Goal: Information Seeking & Learning: Check status

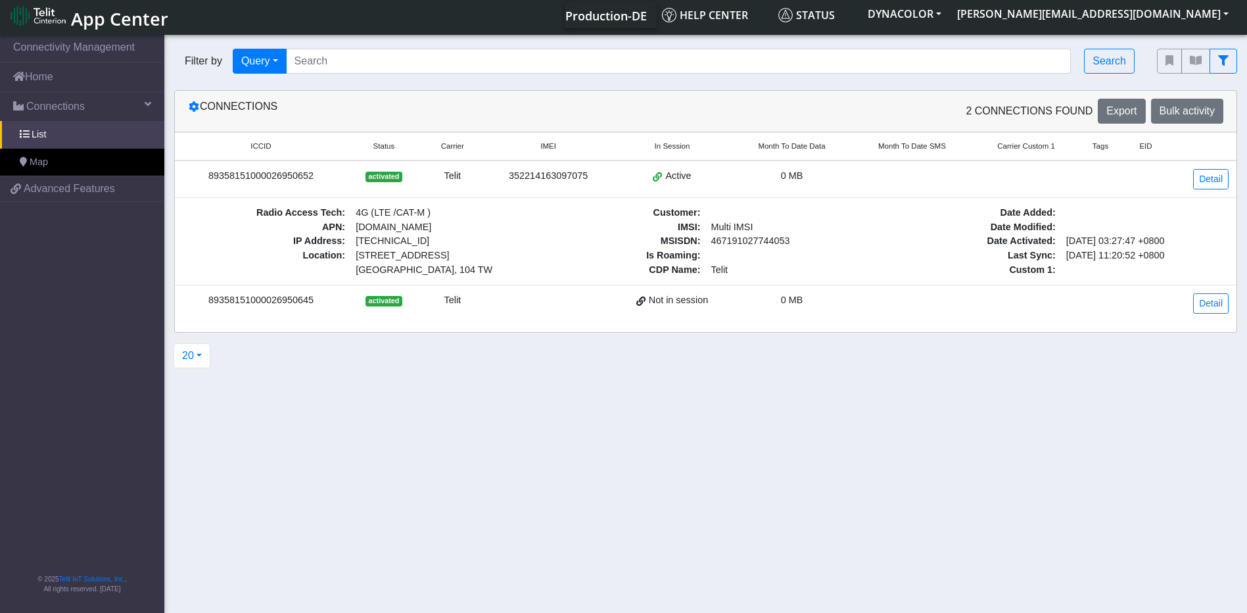
scroll to position [5, 0]
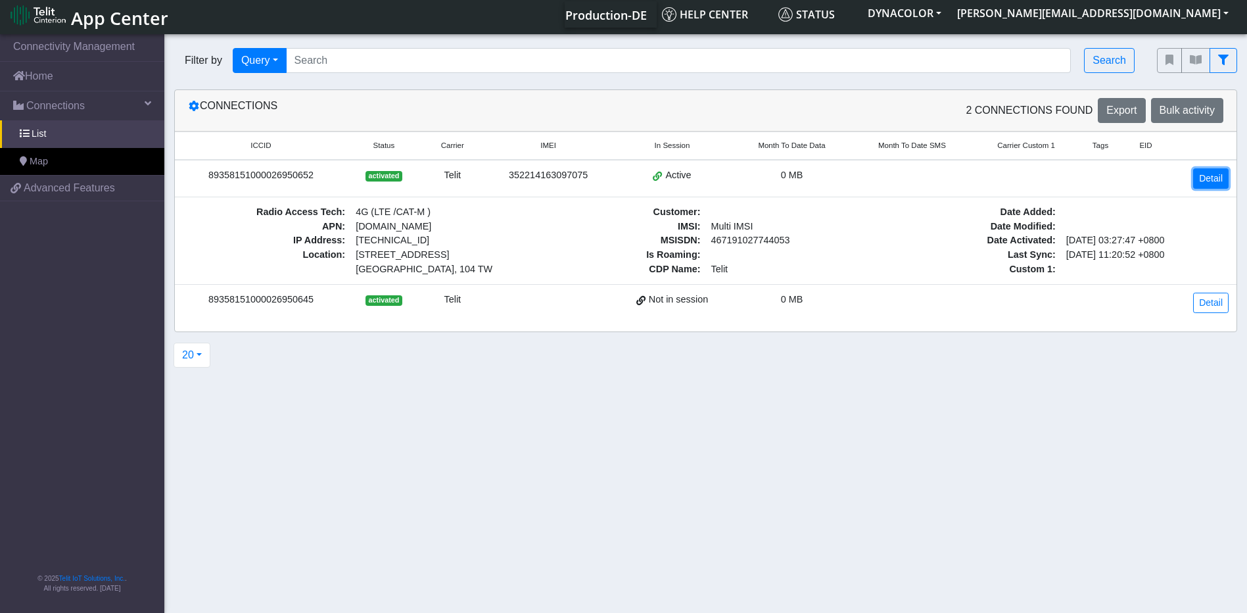
click at [1200, 178] on link "Detail" at bounding box center [1211, 178] width 36 height 20
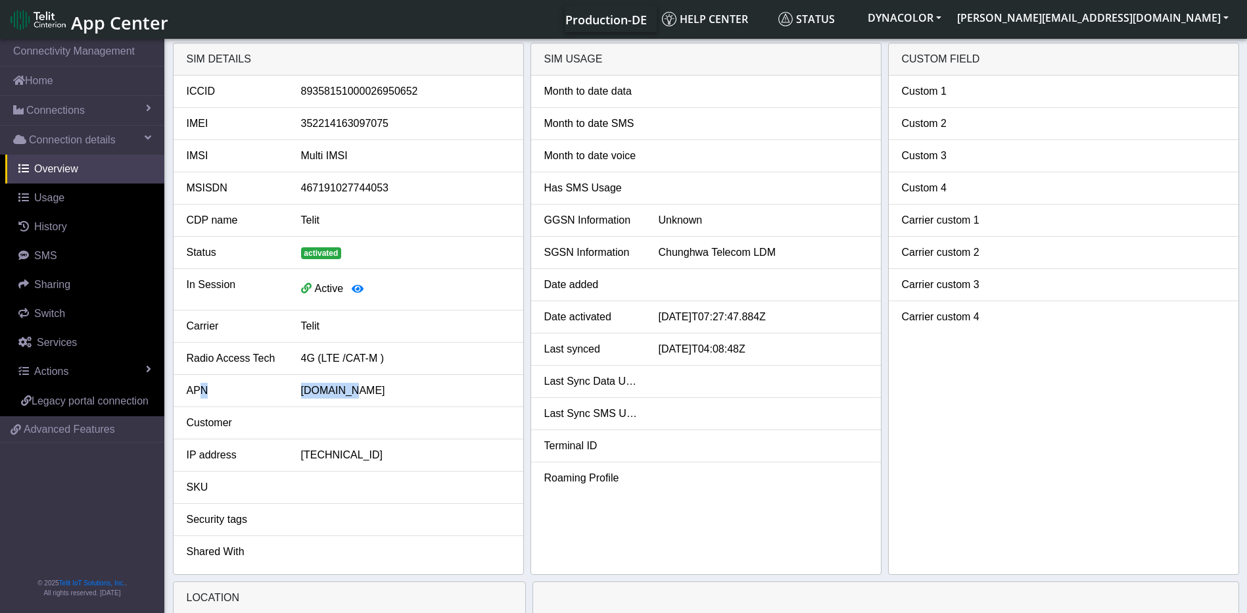
drag, startPoint x: 198, startPoint y: 392, endPoint x: 390, endPoint y: 392, distance: 192.0
click at [390, 392] on div "APN [DOMAIN_NAME]" at bounding box center [348, 391] width 343 height 16
drag, startPoint x: 390, startPoint y: 392, endPoint x: 372, endPoint y: 389, distance: 17.9
click at [372, 389] on div "[DOMAIN_NAME]" at bounding box center [405, 391] width 229 height 16
click at [360, 291] on icon "button" at bounding box center [358, 288] width 12 height 11
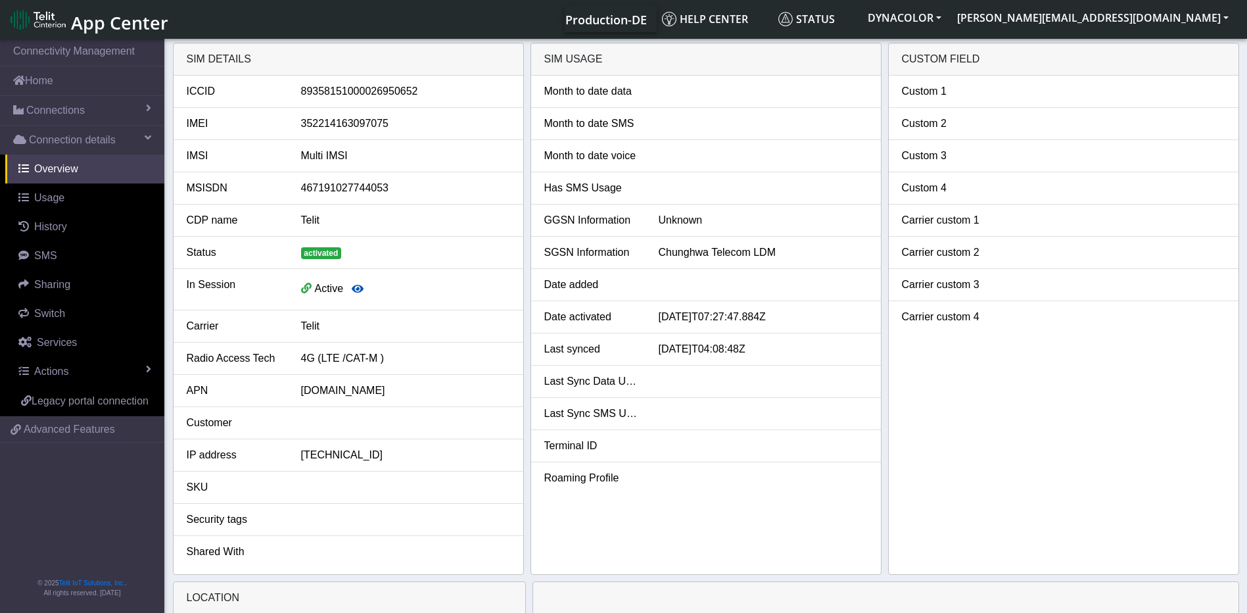
scroll to position [5, 0]
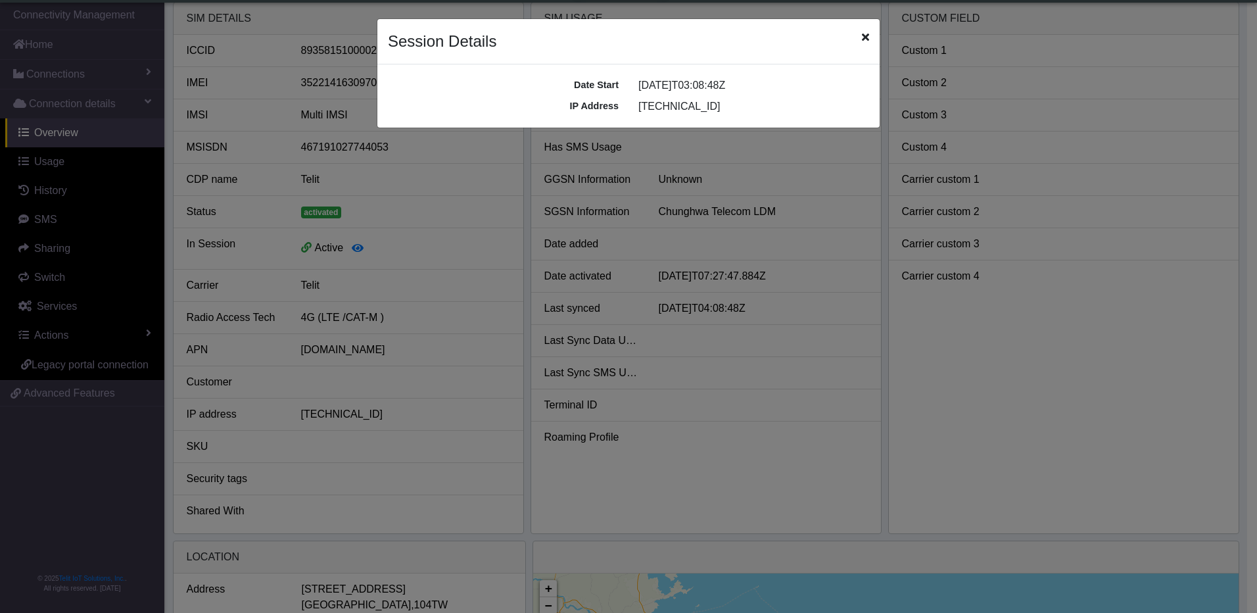
click at [861, 32] on div "Session Details" at bounding box center [628, 41] width 502 height 45
click at [864, 40] on icon "Close" at bounding box center [865, 37] width 7 height 11
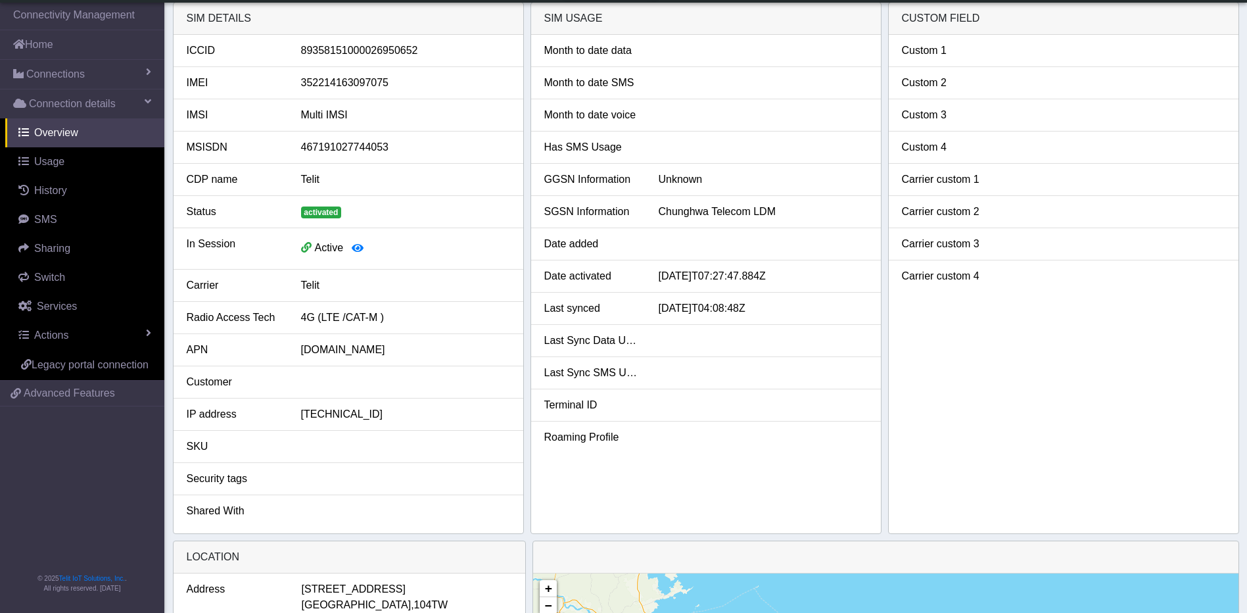
click at [740, 343] on div at bounding box center [763, 341] width 229 height 16
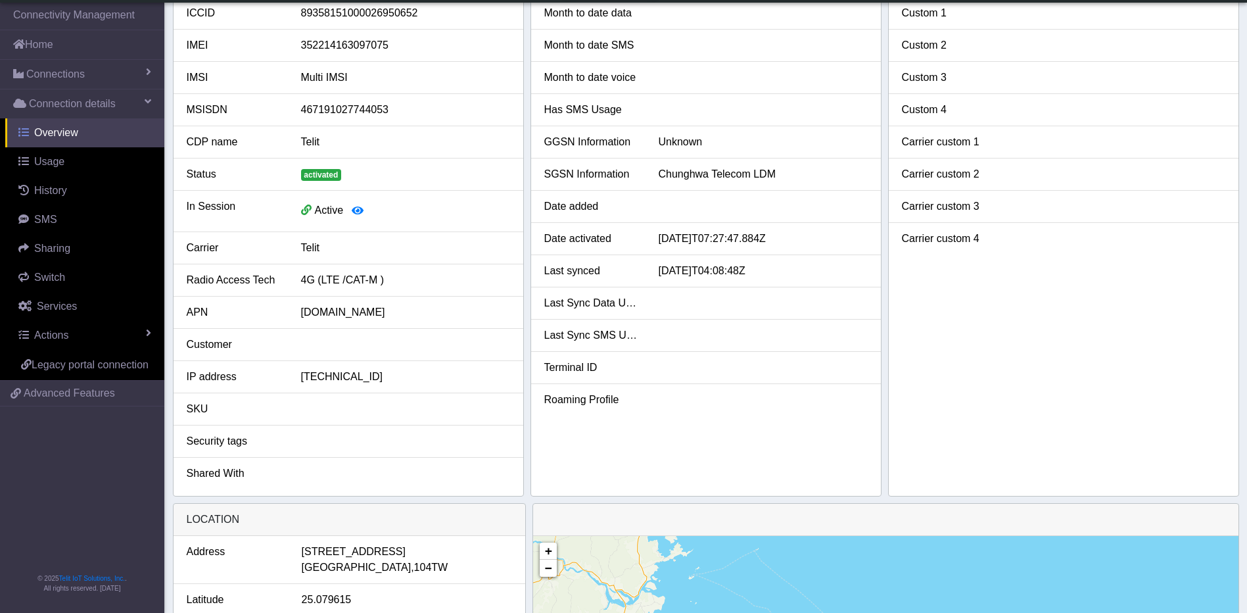
scroll to position [0, 0]
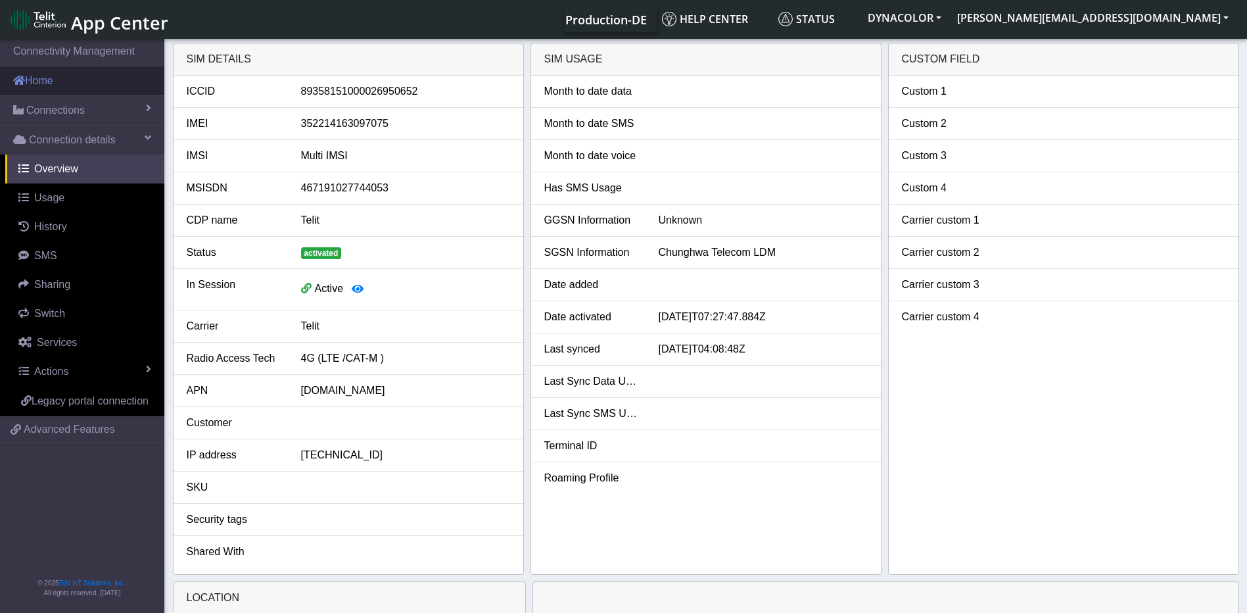
click at [53, 83] on font "Home" at bounding box center [39, 80] width 28 height 11
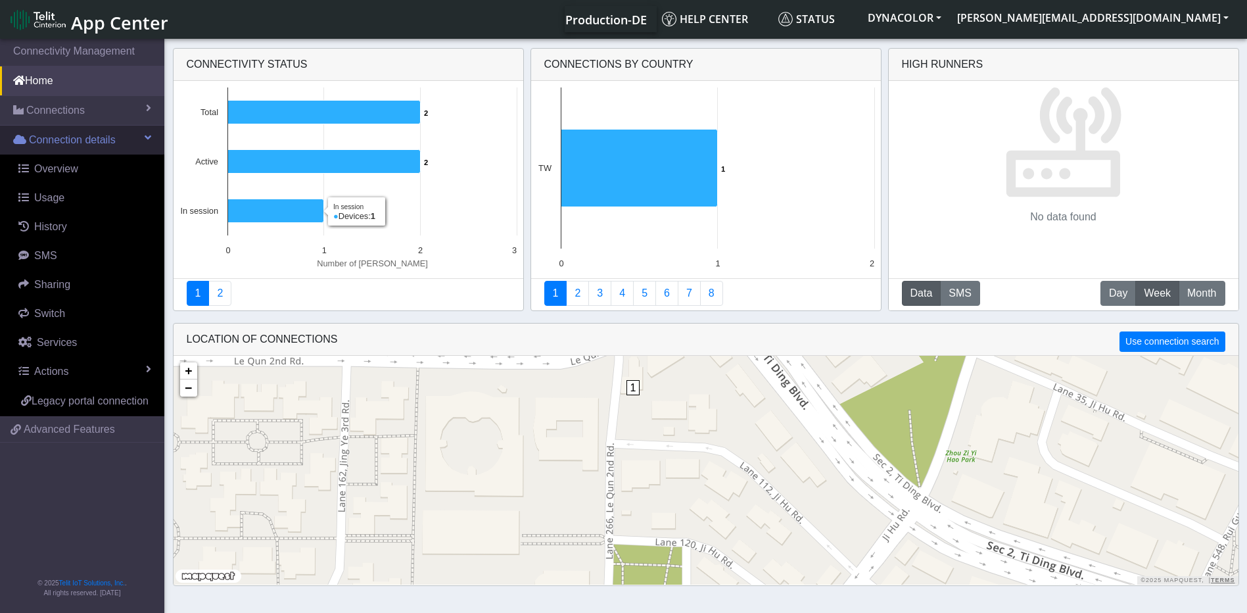
click at [81, 133] on span "Connection details" at bounding box center [72, 140] width 87 height 16
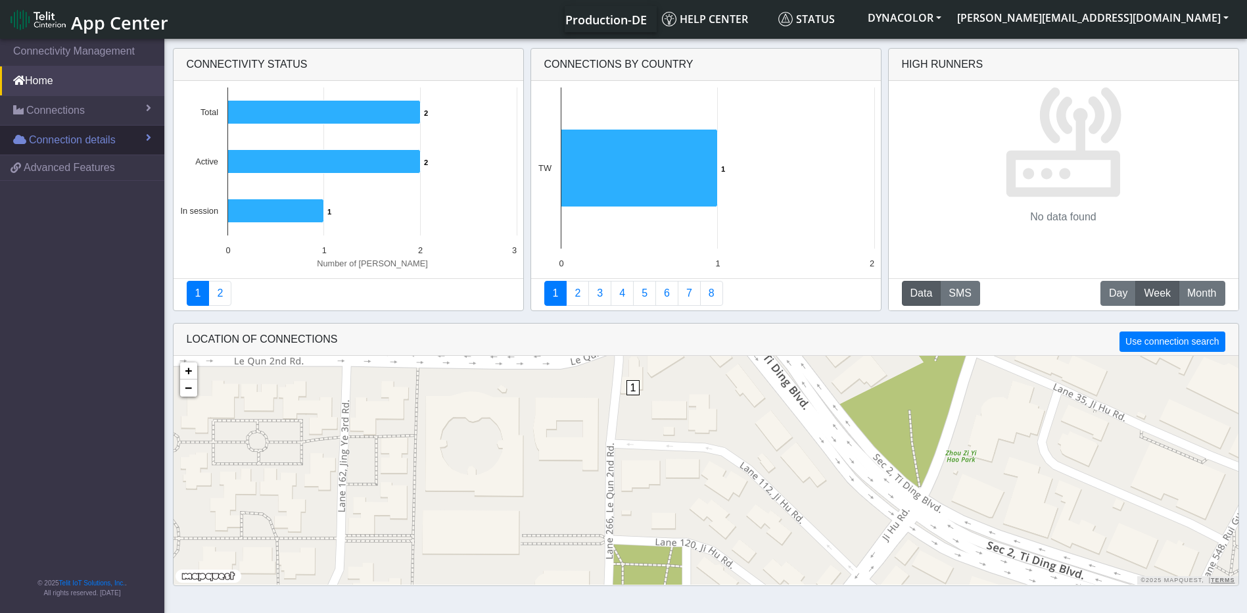
click at [74, 144] on span "Connection details" at bounding box center [72, 140] width 87 height 16
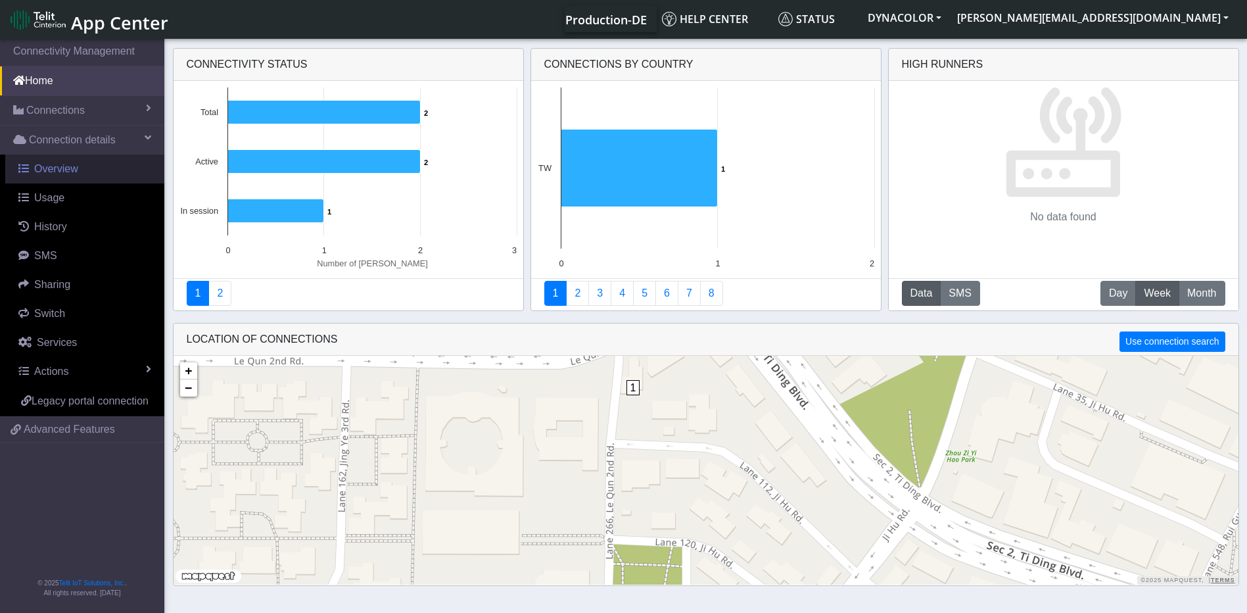
click at [68, 168] on span "Overview" at bounding box center [56, 168] width 44 height 11
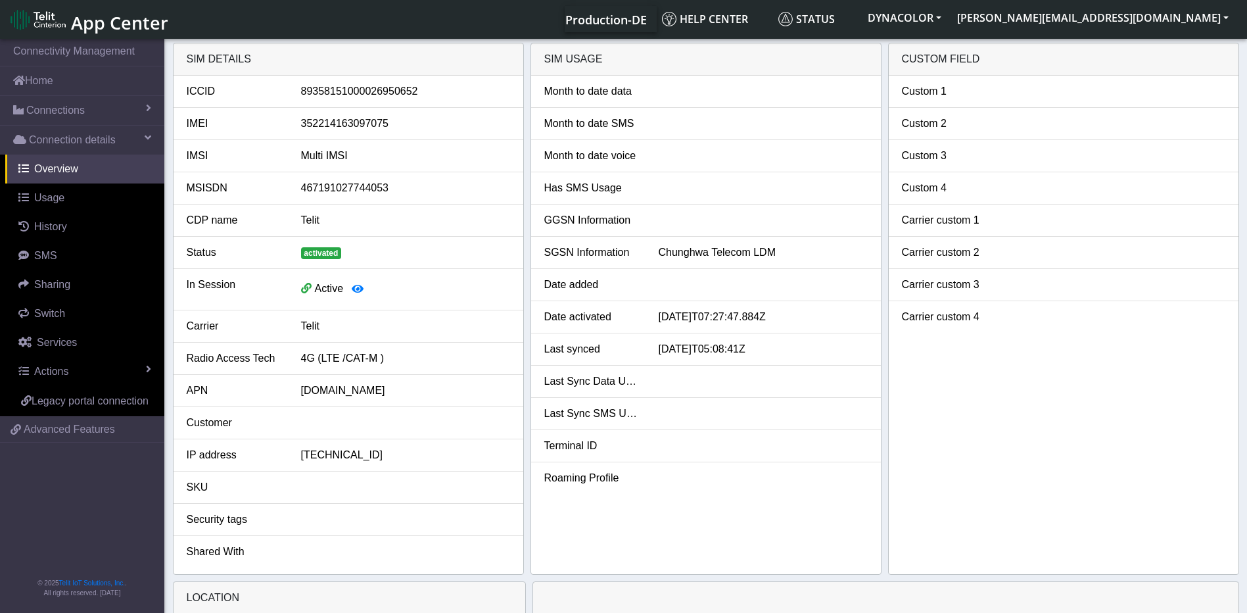
click at [773, 284] on div at bounding box center [763, 285] width 229 height 16
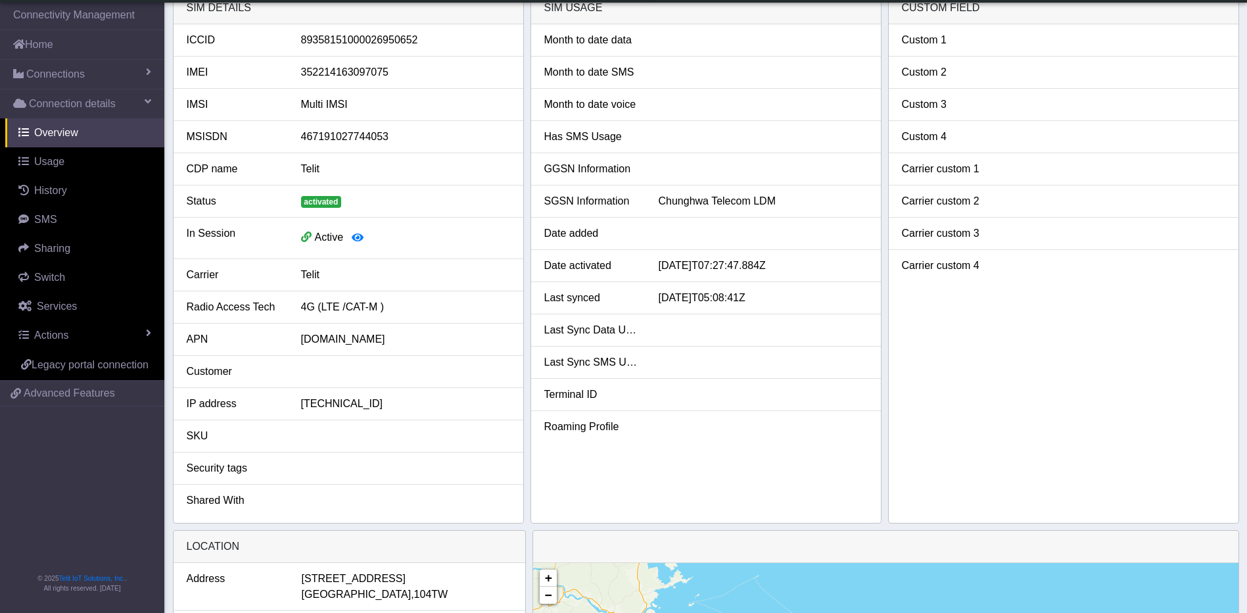
scroll to position [66, 0]
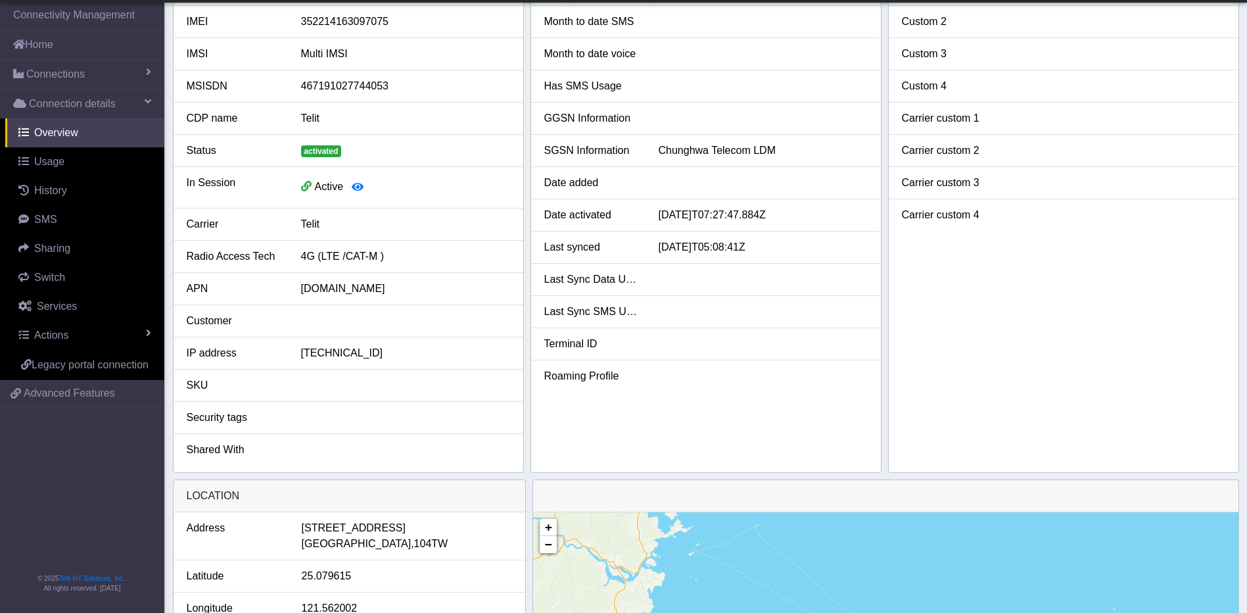
click at [327, 318] on div at bounding box center [405, 321] width 229 height 16
click at [332, 344] on li "IP address [TECHNICAL_ID]" at bounding box center [349, 353] width 350 height 32
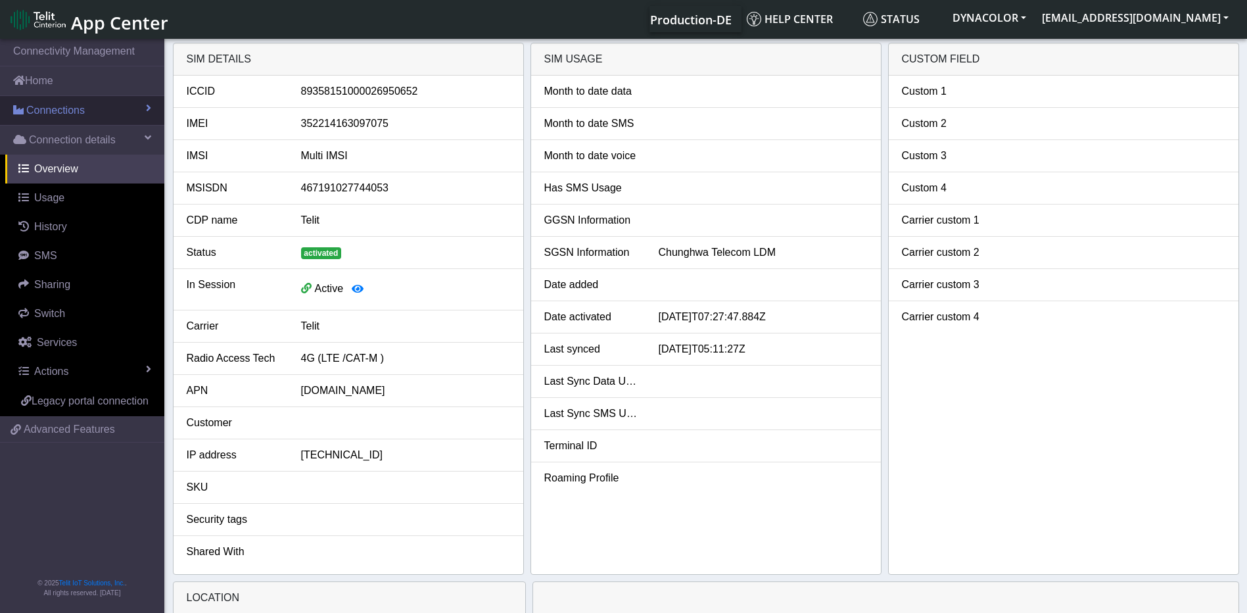
click at [108, 116] on link "Connections" at bounding box center [82, 110] width 164 height 29
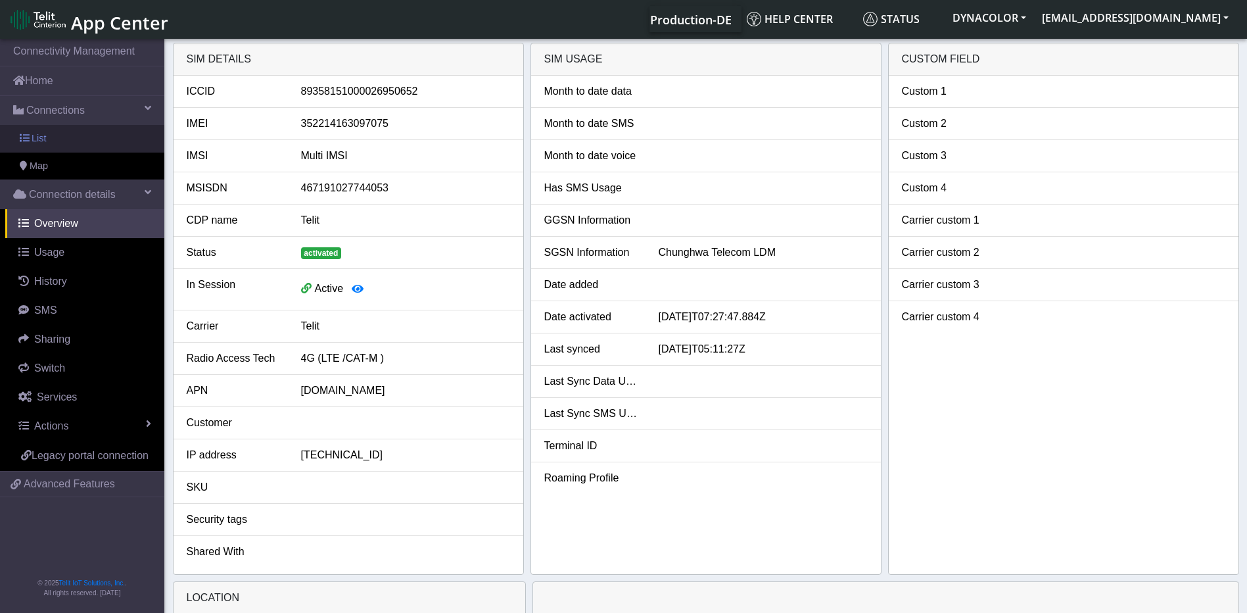
click at [62, 140] on link "List" at bounding box center [82, 139] width 164 height 28
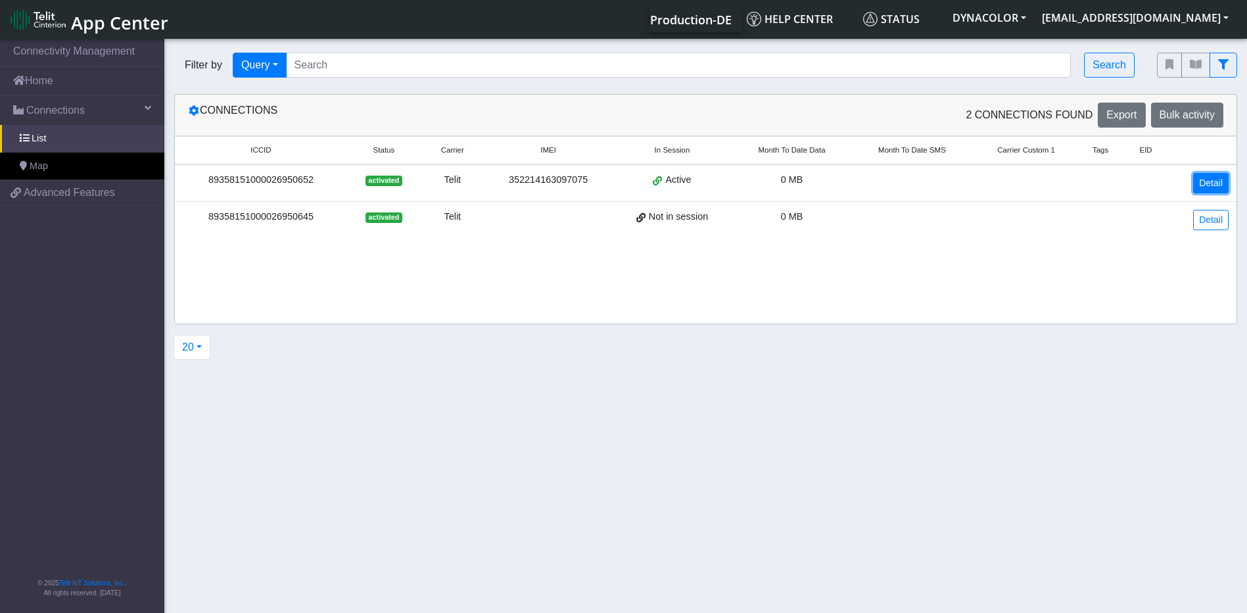
click at [1208, 180] on link "Detail" at bounding box center [1211, 183] width 36 height 20
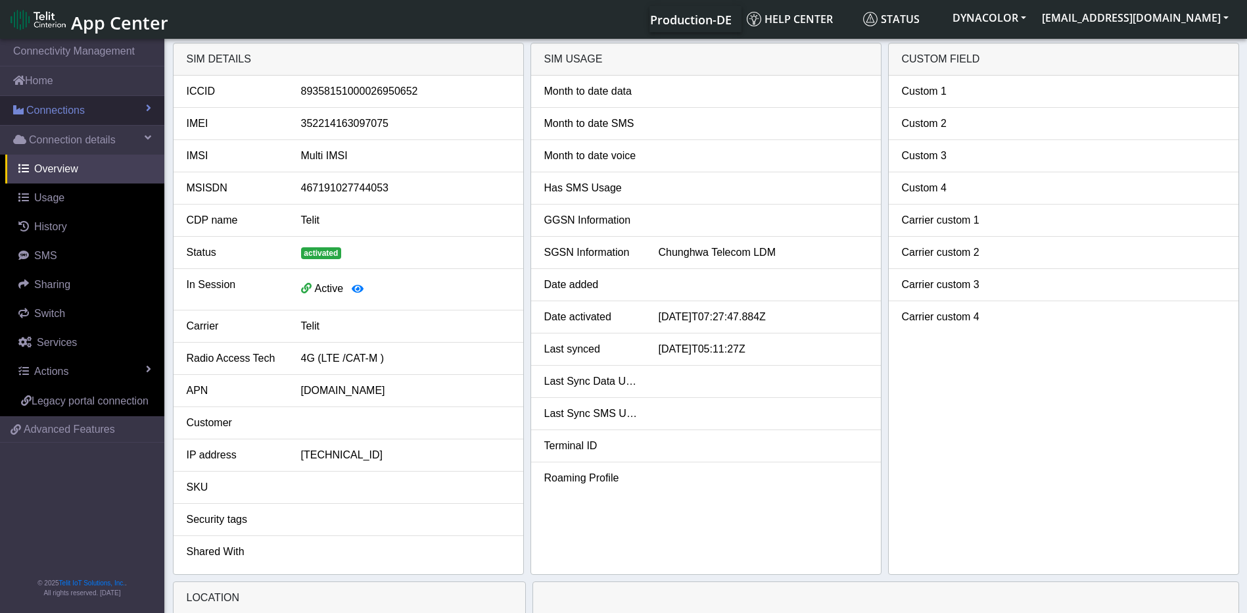
click at [47, 107] on span "Connections" at bounding box center [55, 111] width 59 height 16
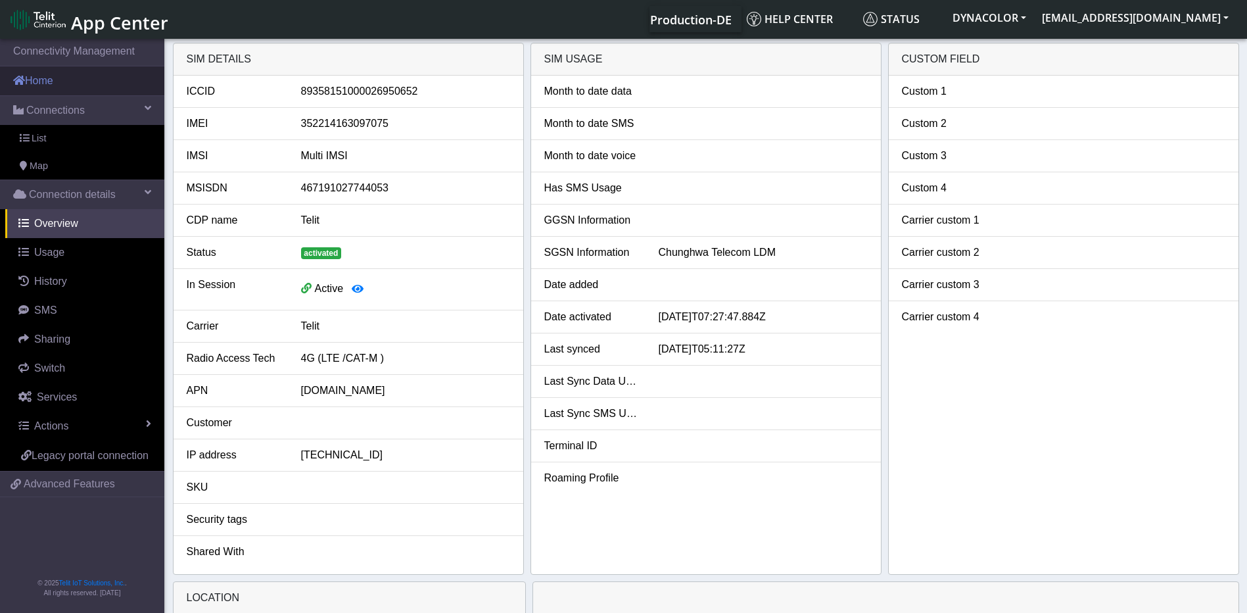
click at [46, 85] on link "Home" at bounding box center [82, 80] width 164 height 29
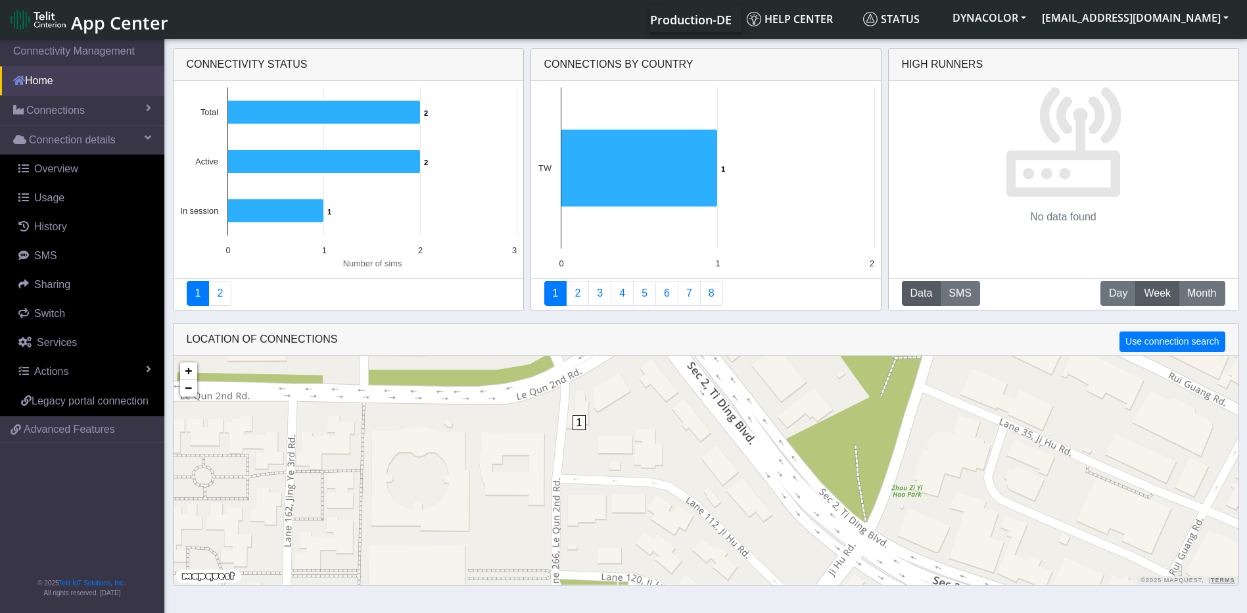
click at [57, 76] on link "Home" at bounding box center [82, 80] width 164 height 29
click at [71, 135] on span "Connection details" at bounding box center [72, 140] width 87 height 16
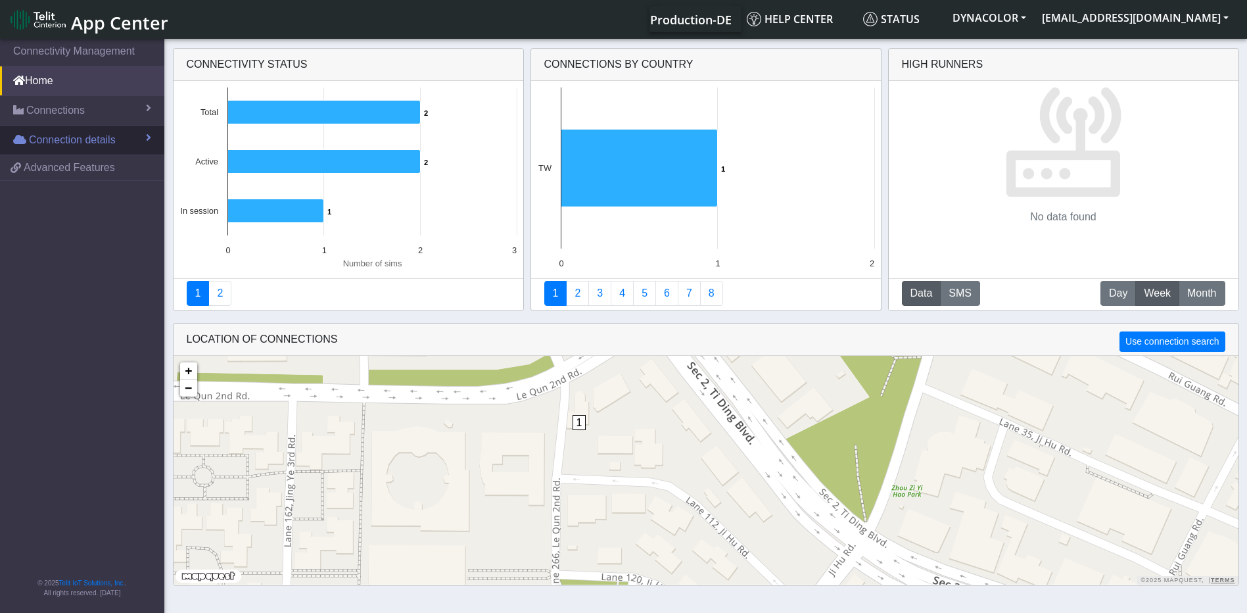
click at [71, 135] on span "Connection details" at bounding box center [72, 140] width 87 height 16
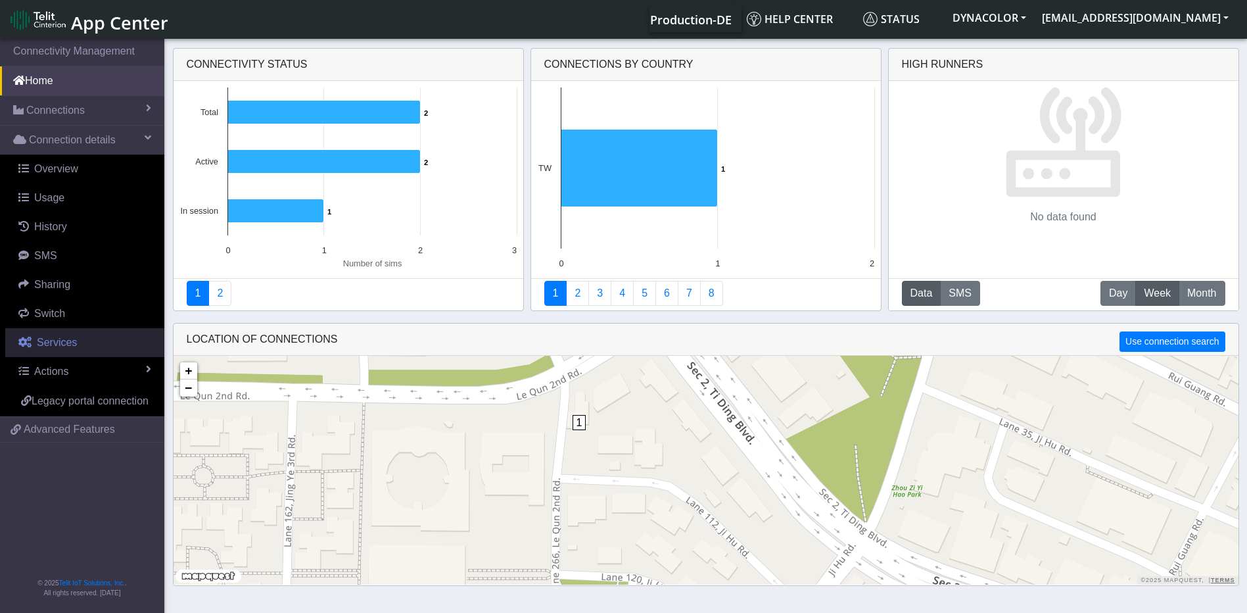
click at [62, 337] on span "Services" at bounding box center [57, 342] width 40 height 11
select select "2: 6"
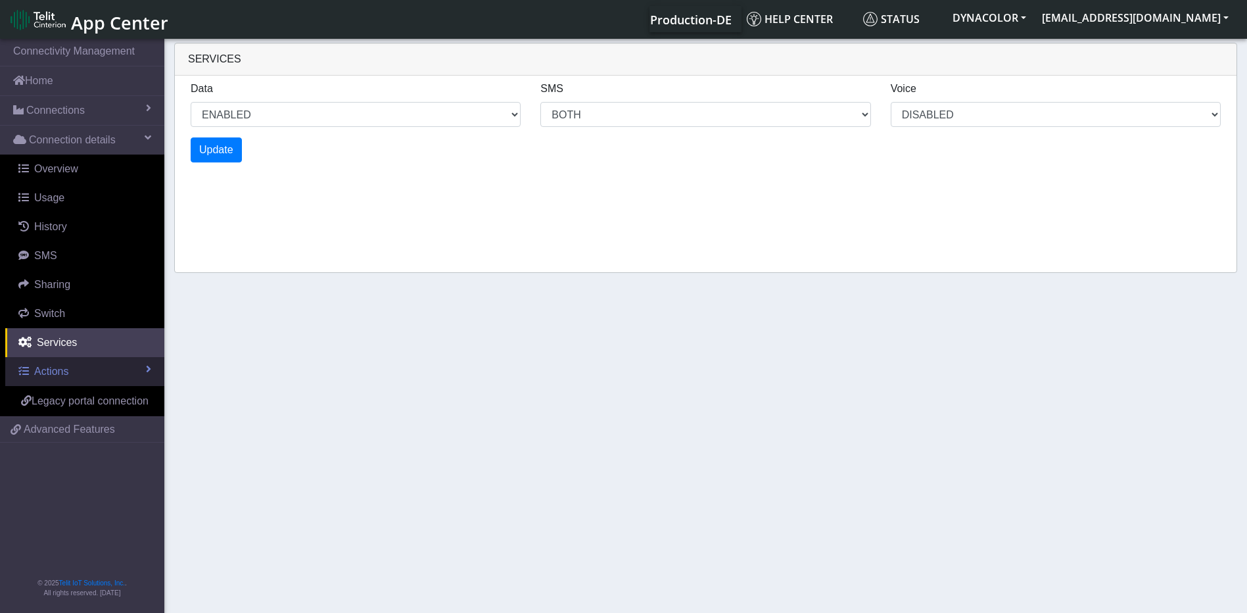
click at [74, 373] on link "Actions" at bounding box center [84, 371] width 159 height 29
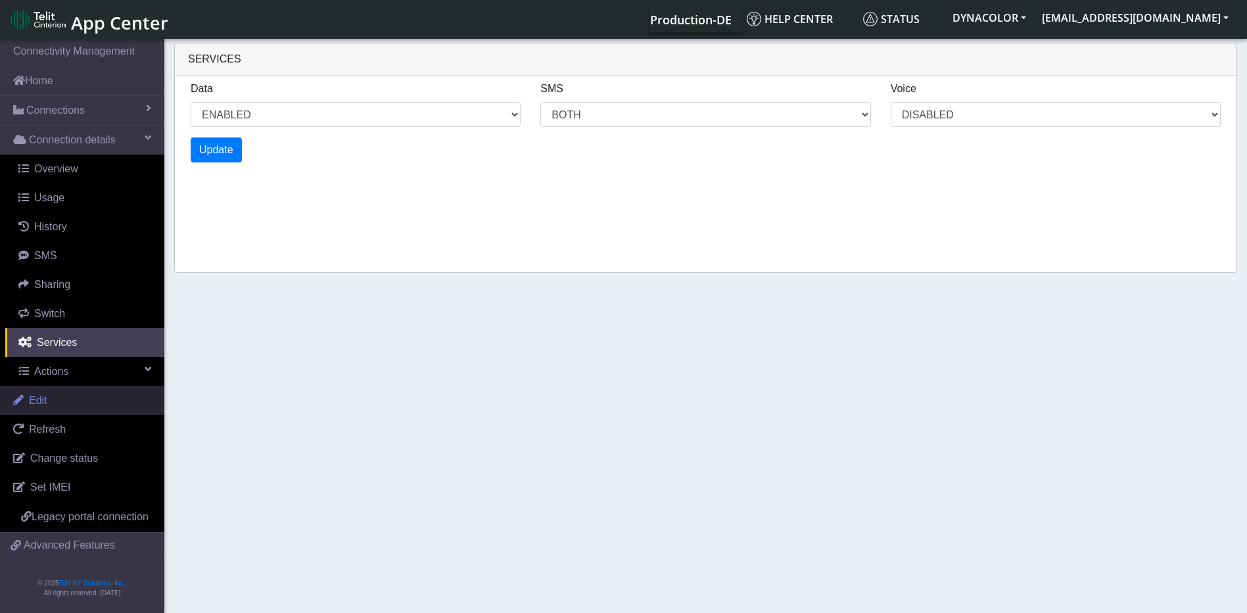
click at [64, 404] on link "Edit" at bounding box center [82, 400] width 164 height 29
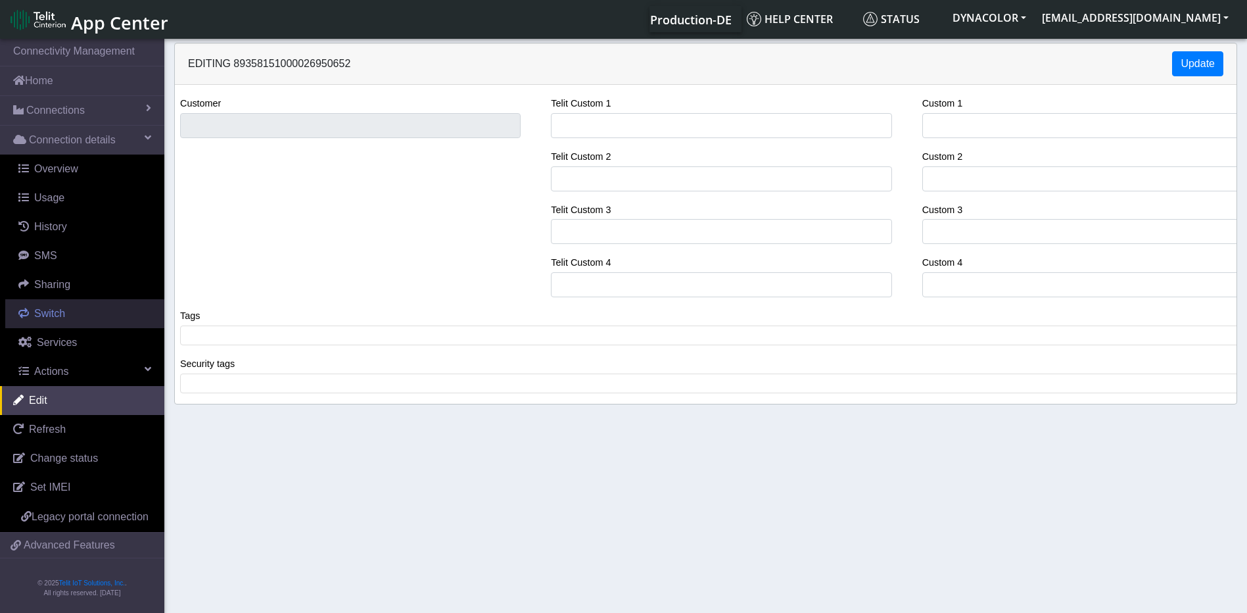
click at [64, 318] on link "Switch" at bounding box center [84, 313] width 159 height 29
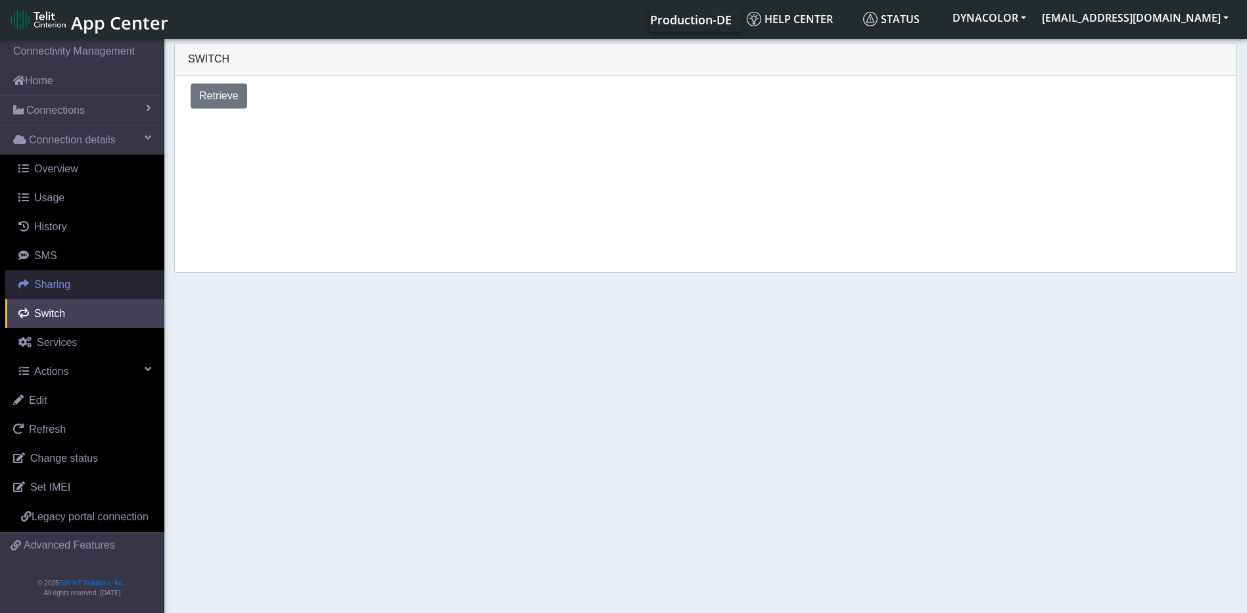
click at [61, 291] on link "Sharing" at bounding box center [84, 284] width 159 height 29
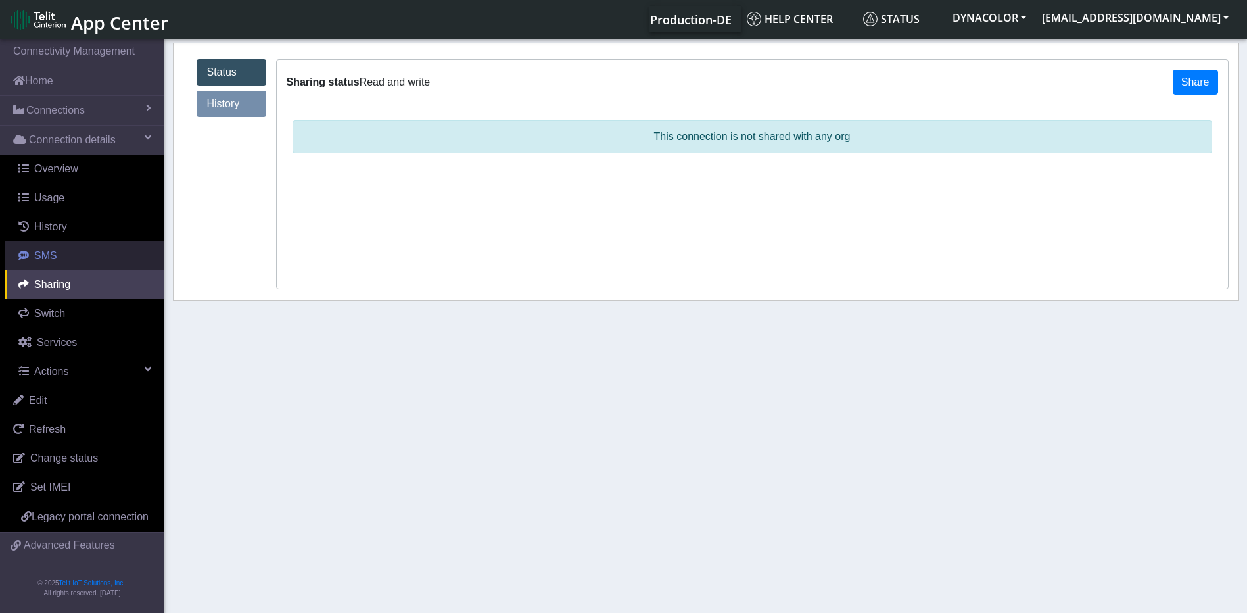
click at [47, 263] on link "SMS" at bounding box center [84, 255] width 159 height 29
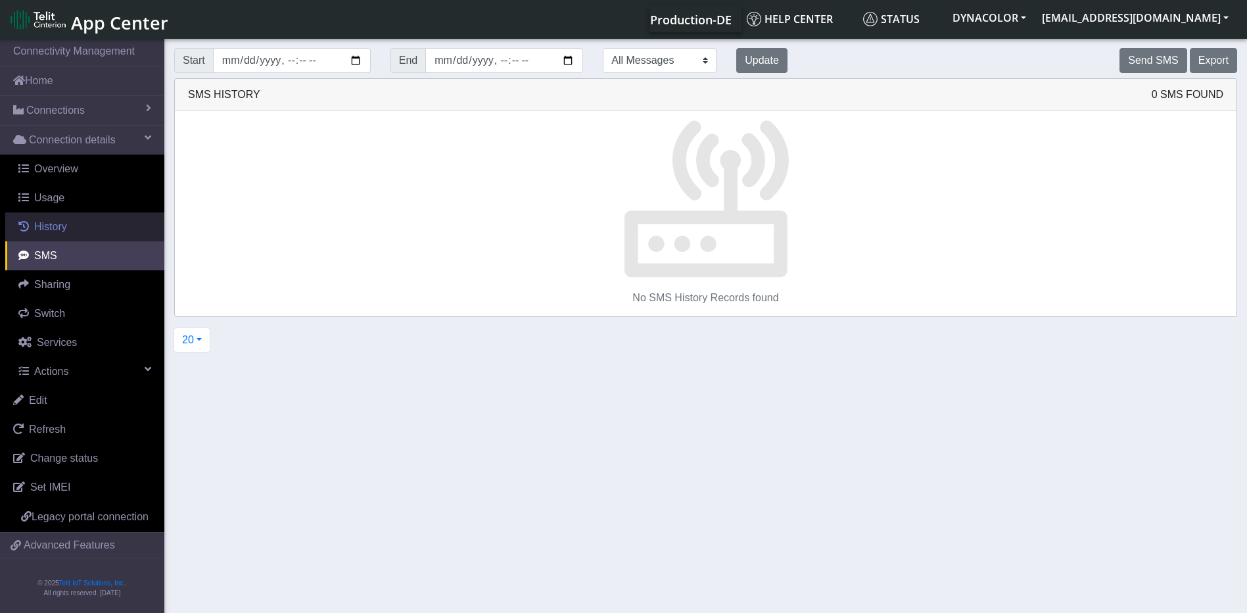
click at [46, 235] on link "History" at bounding box center [84, 226] width 159 height 29
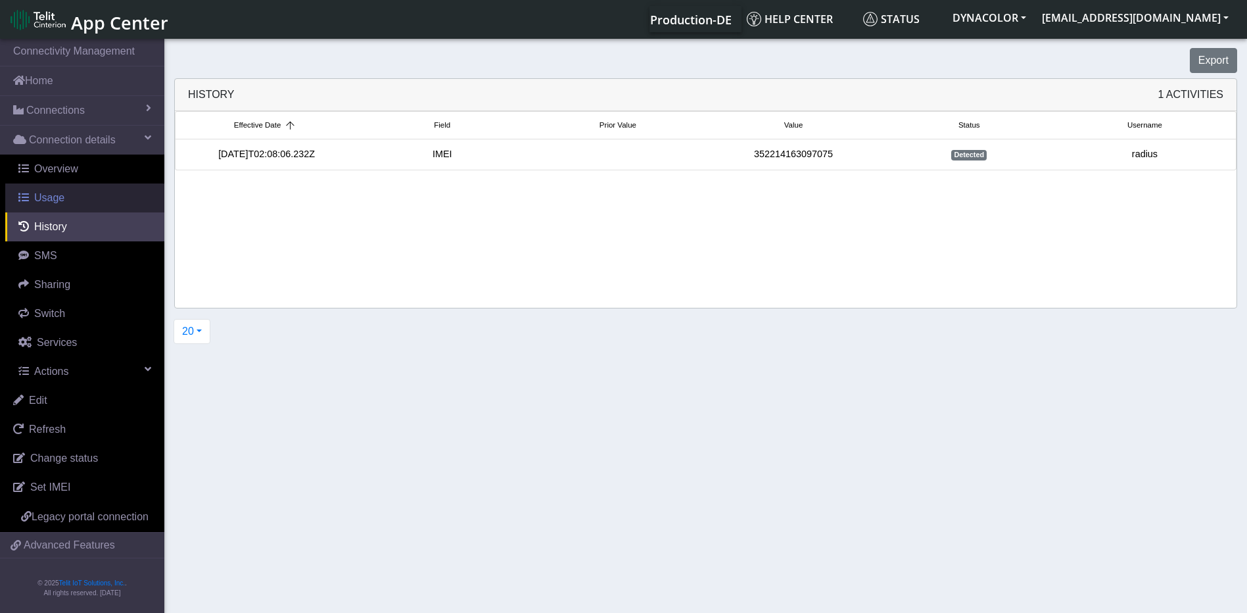
click at [38, 198] on span "Usage" at bounding box center [49, 197] width 30 height 11
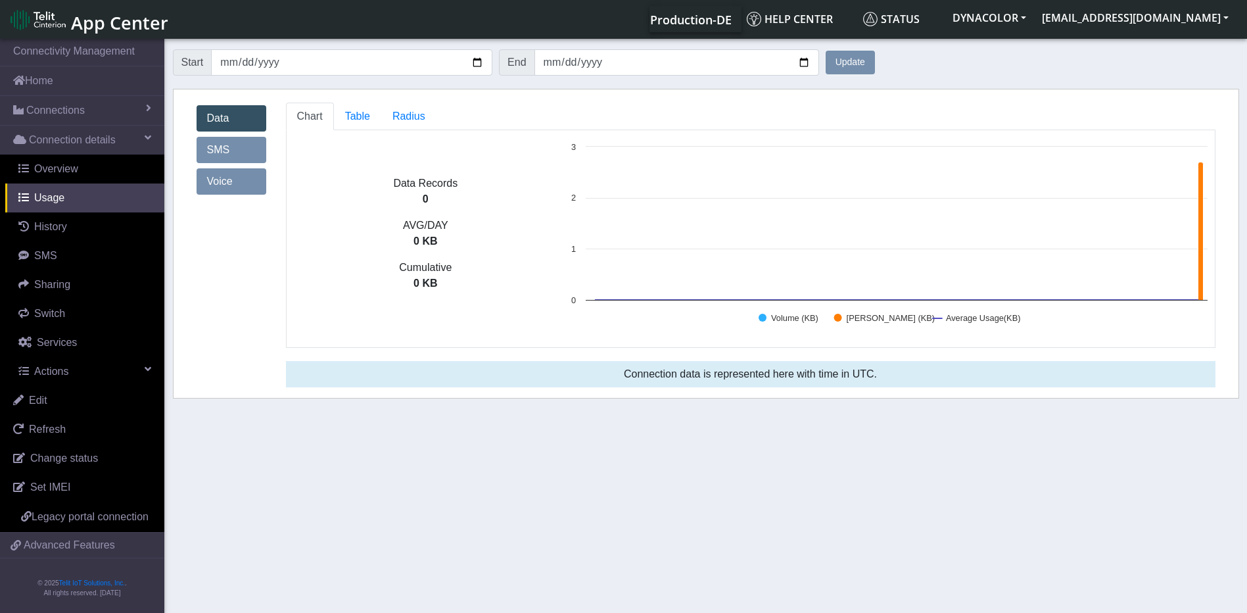
drag, startPoint x: 546, startPoint y: 421, endPoint x: 841, endPoint y: 347, distance: 304.6
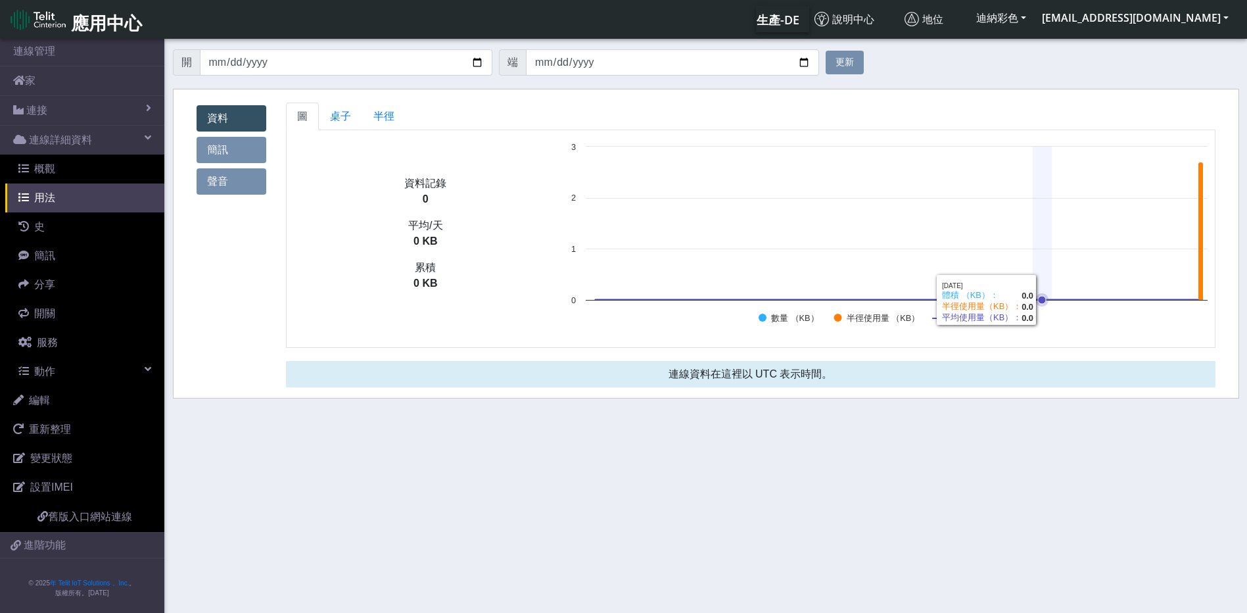
drag, startPoint x: 1044, startPoint y: 184, endPoint x: 1090, endPoint y: 66, distance: 126.4
click at [1045, 185] on rect at bounding box center [890, 238] width 650 height 197
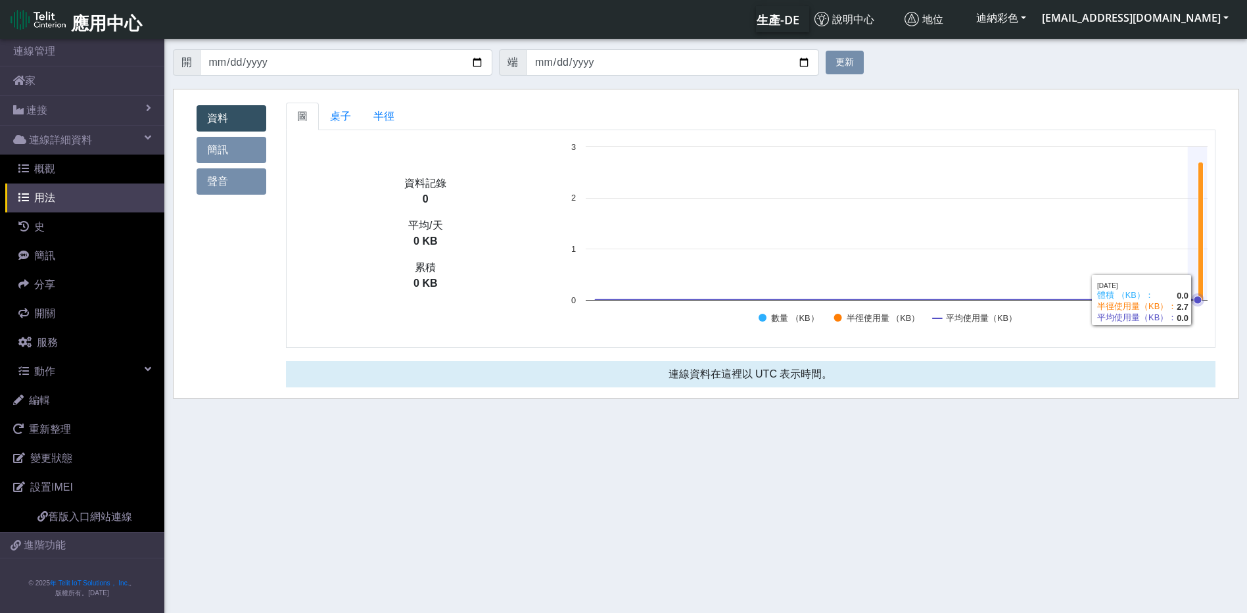
drag, startPoint x: 1200, startPoint y: 300, endPoint x: 1187, endPoint y: 160, distance: 141.3
click at [1192, 177] on icon "Created with Highcharts 11.2.0 數量 （KB） 半徑使用量 （KB） 平均使用量（KB） 0 1 2 3" at bounding box center [890, 238] width 650 height 197
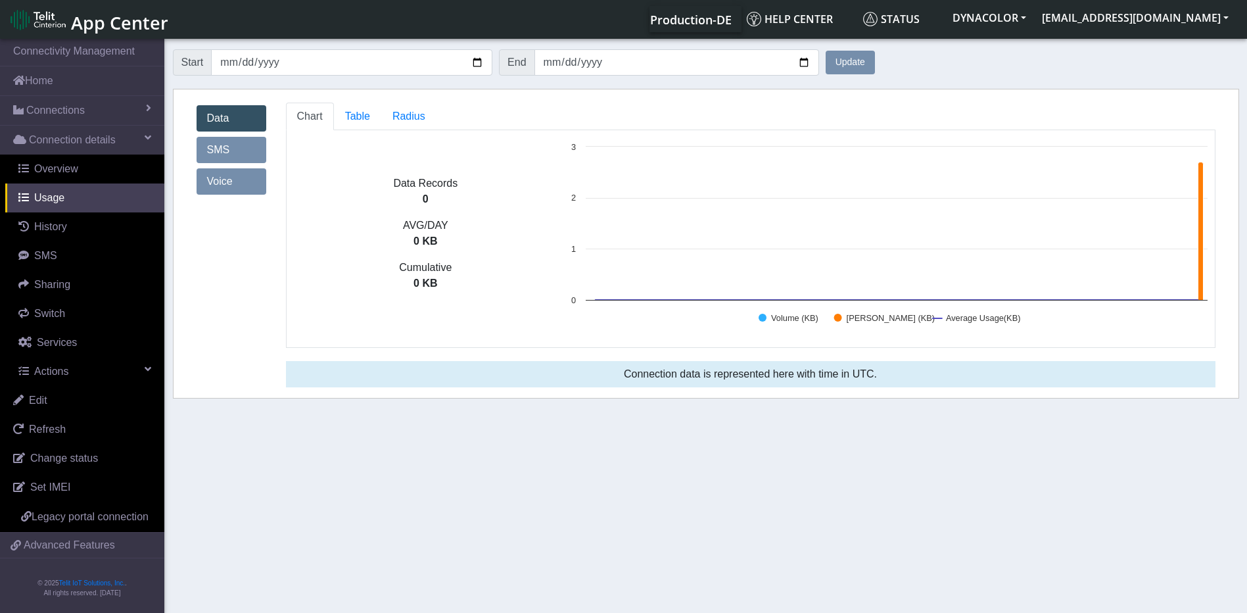
click at [229, 149] on link "SMS" at bounding box center [232, 150] width 70 height 26
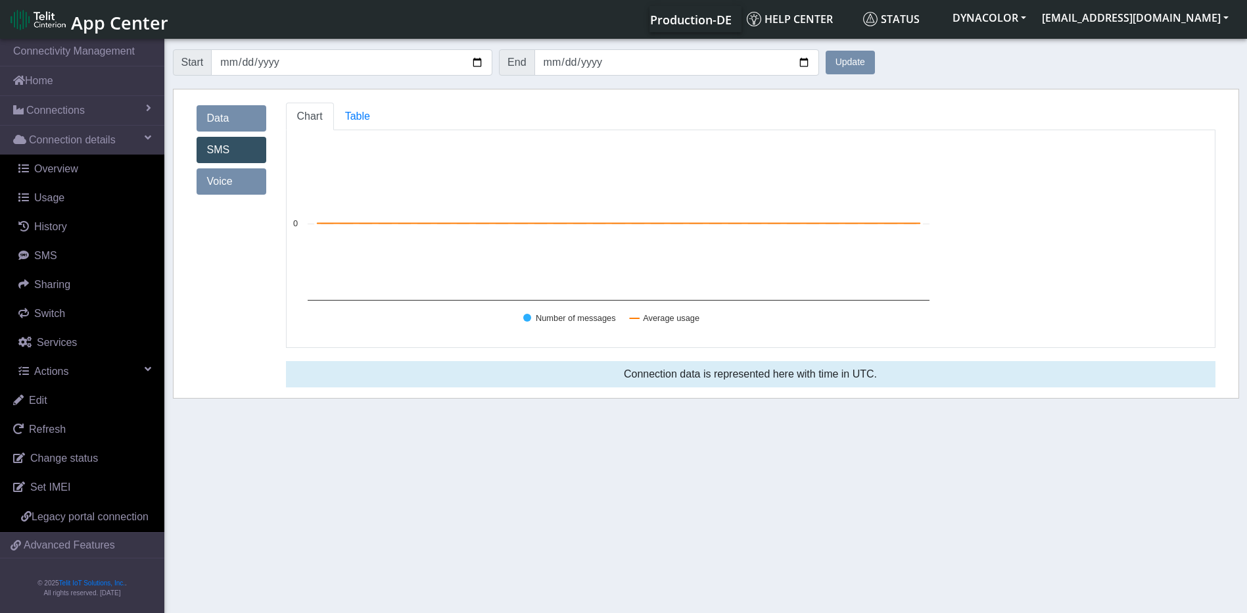
click at [228, 181] on link "Voice" at bounding box center [232, 181] width 70 height 26
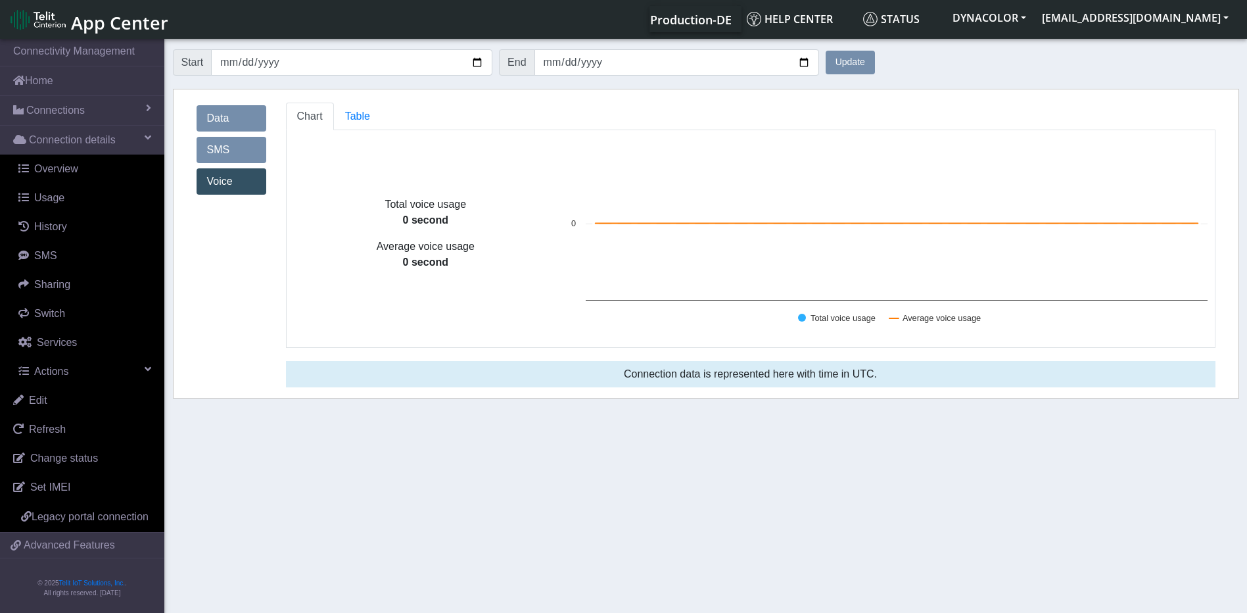
click at [230, 123] on link "Data" at bounding box center [232, 118] width 70 height 26
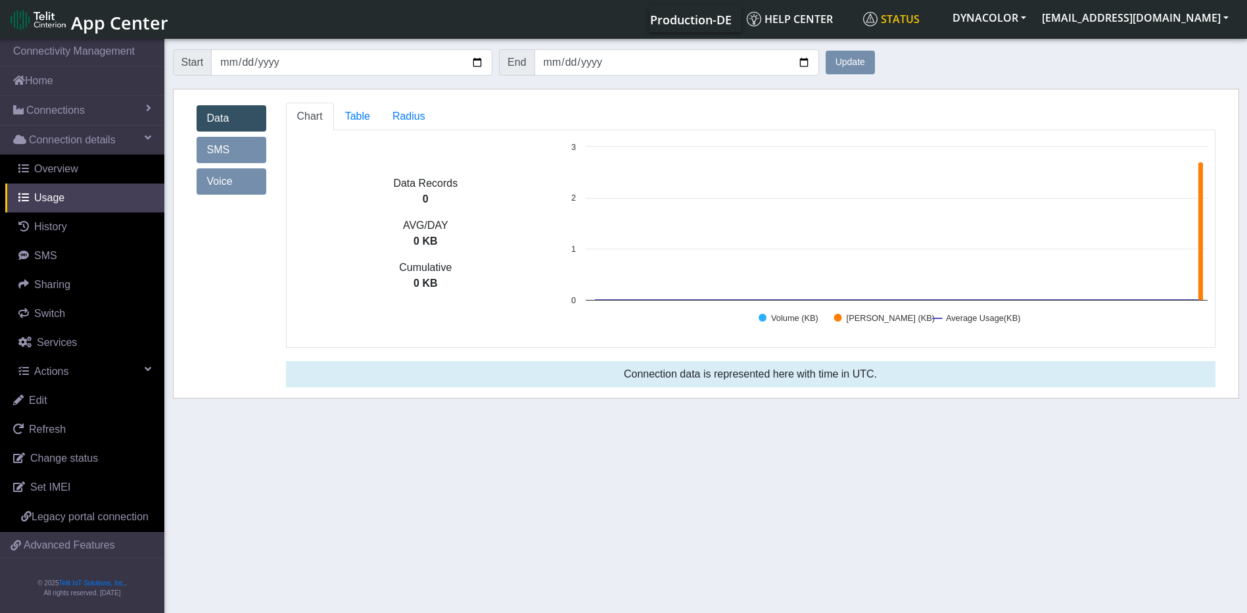
click at [930, 30] on link "Status" at bounding box center [901, 19] width 87 height 26
click at [73, 517] on span "Legacy portal connection" at bounding box center [90, 516] width 117 height 11
